Goal: Transaction & Acquisition: Purchase product/service

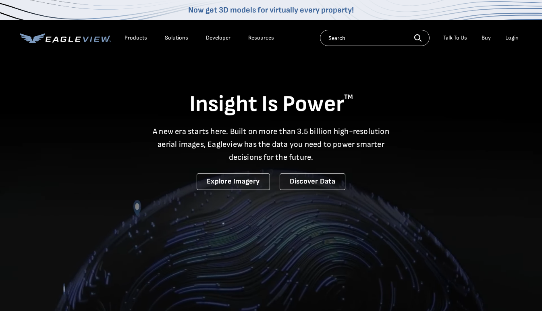
click at [511, 41] on div "Login" at bounding box center [511, 37] width 13 height 7
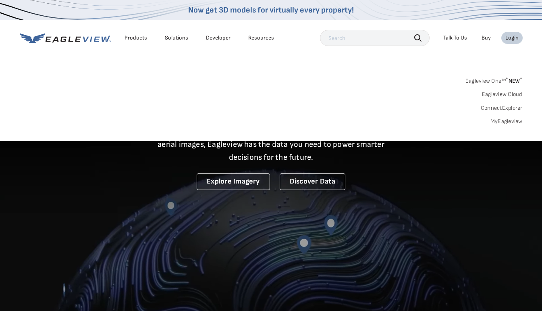
click at [509, 122] on link "MyEagleview" at bounding box center [506, 121] width 32 height 7
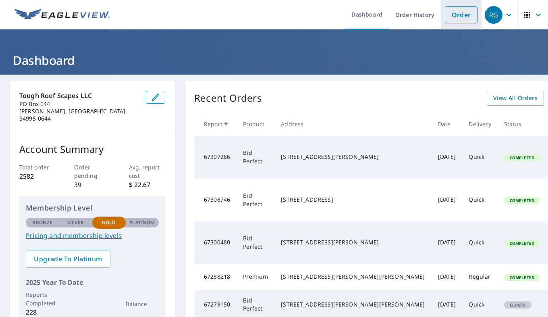
click at [459, 17] on link "Order" at bounding box center [461, 14] width 33 height 17
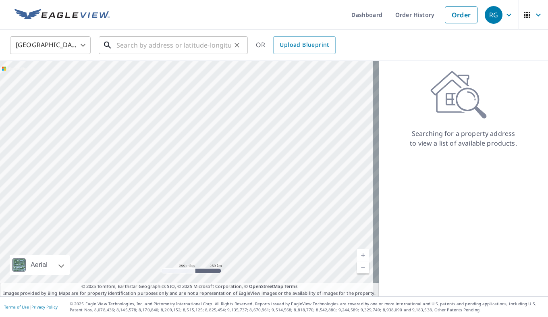
click at [178, 47] on input "text" at bounding box center [173, 45] width 115 height 23
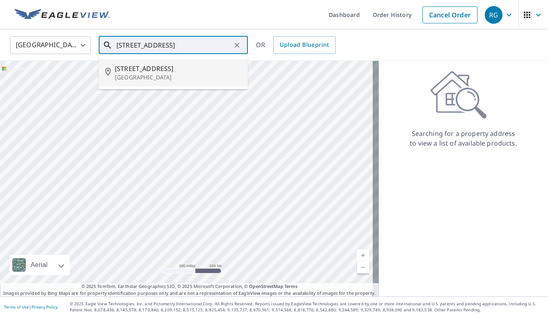
click at [187, 75] on p "[GEOGRAPHIC_DATA]" at bounding box center [178, 77] width 127 height 8
type input "[STREET_ADDRESS]"
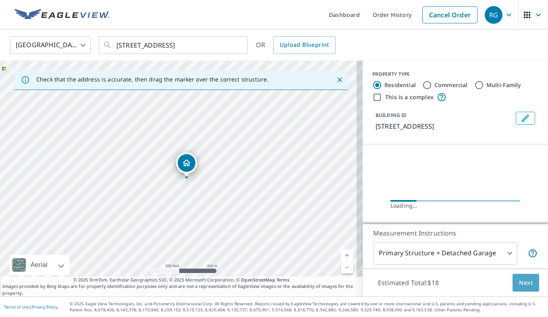
click at [515, 287] on button "Next" at bounding box center [526, 283] width 27 height 18
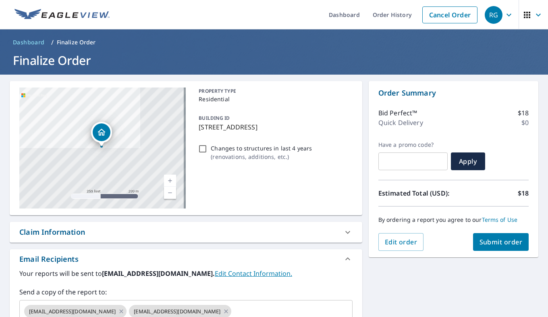
click at [499, 244] on span "Submit order" at bounding box center [501, 241] width 43 height 9
